Goal: Task Accomplishment & Management: Manage account settings

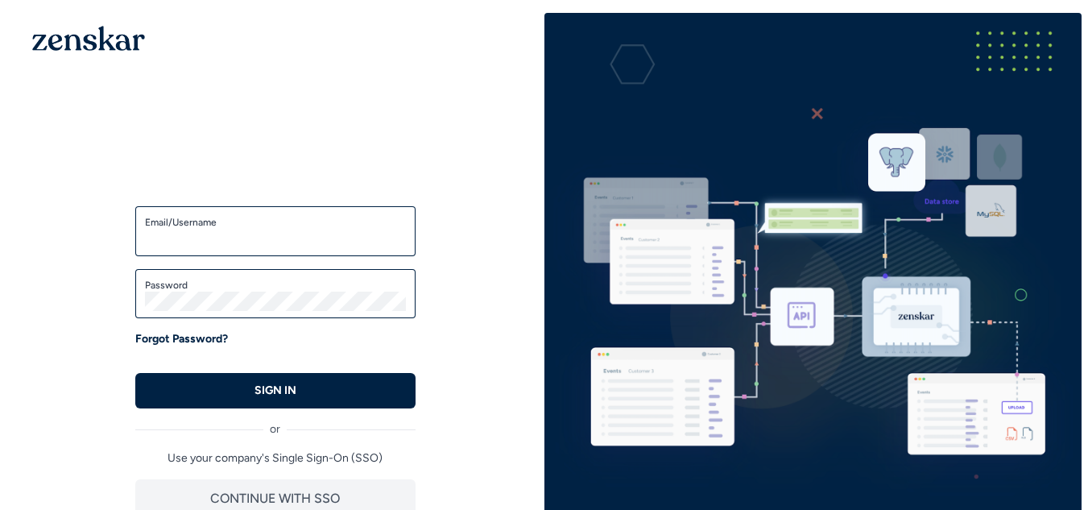
type input "**********"
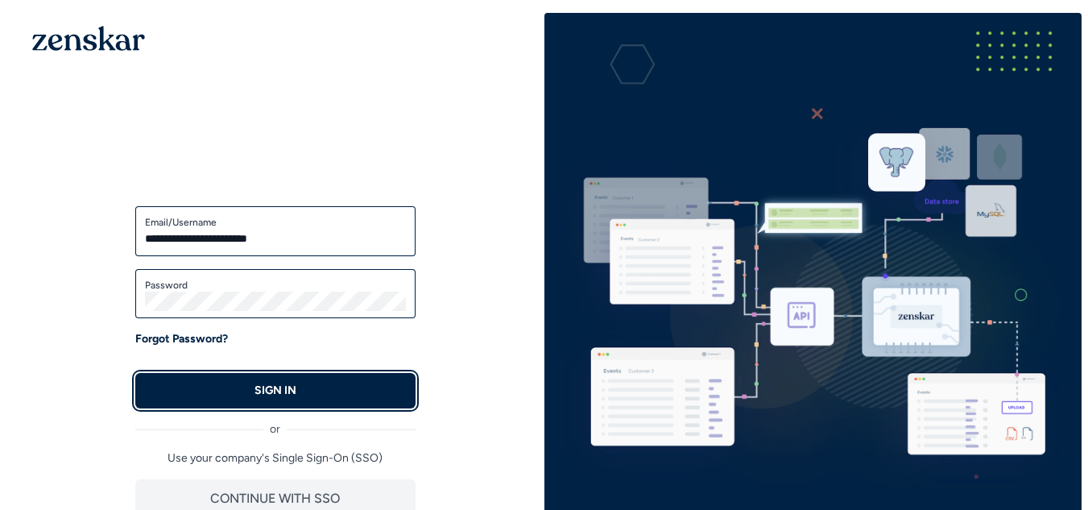
click at [326, 401] on button "SIGN IN" at bounding box center [275, 390] width 280 height 35
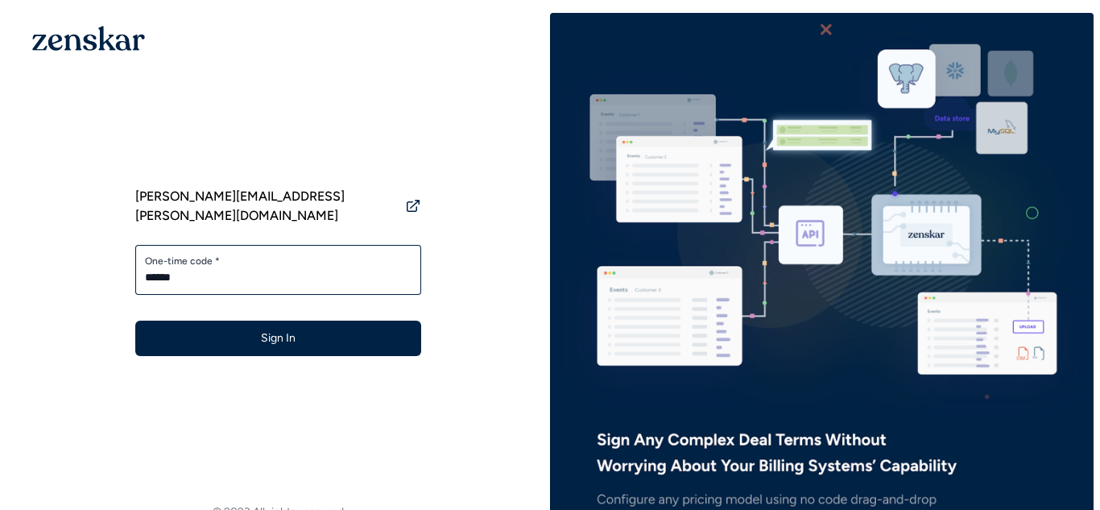
type input "******"
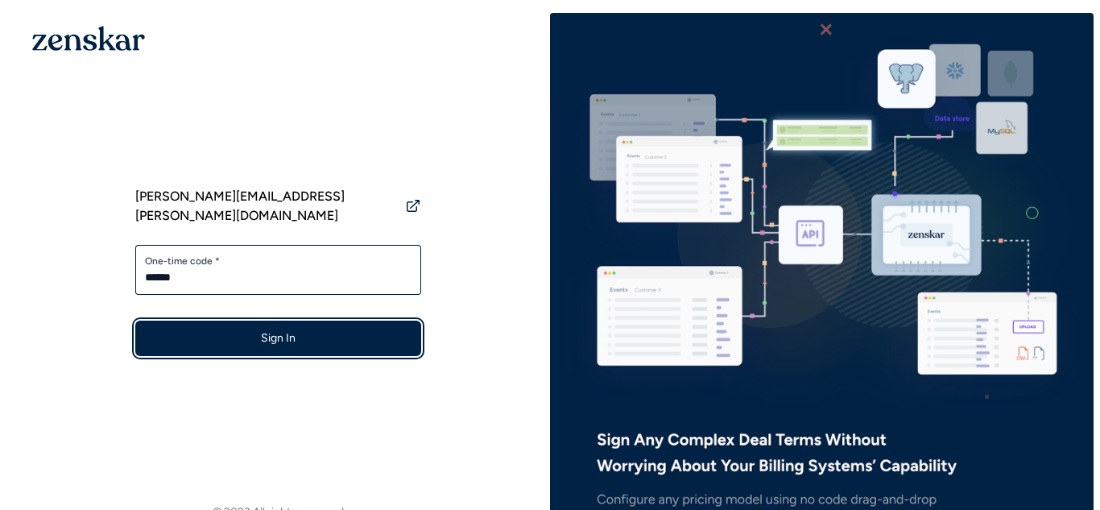
click at [285, 321] on button "Sign In" at bounding box center [278, 338] width 286 height 35
